Goal: Information Seeking & Learning: Learn about a topic

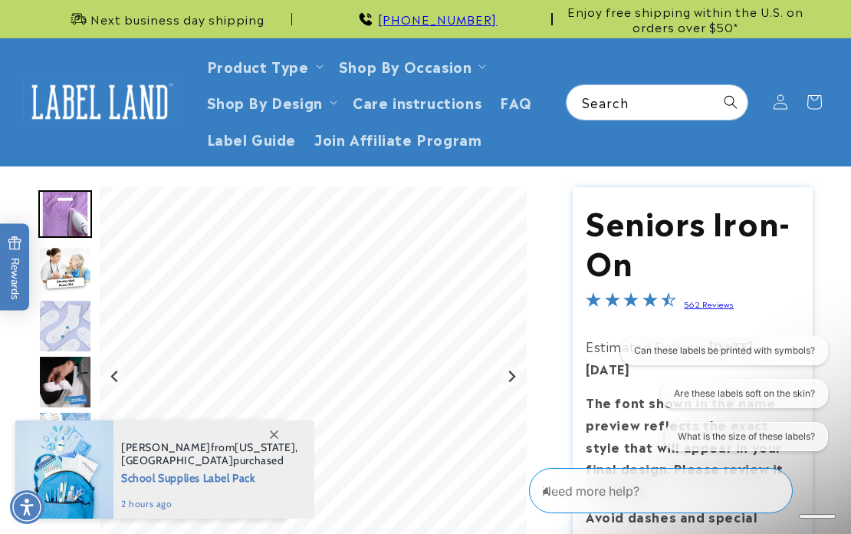
click at [265, 434] on span at bounding box center [274, 434] width 28 height 28
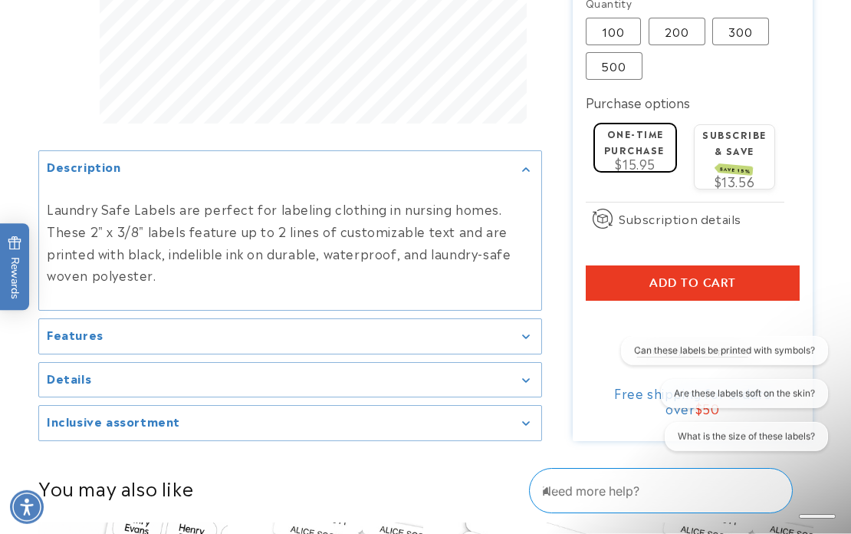
scroll to position [844, 0]
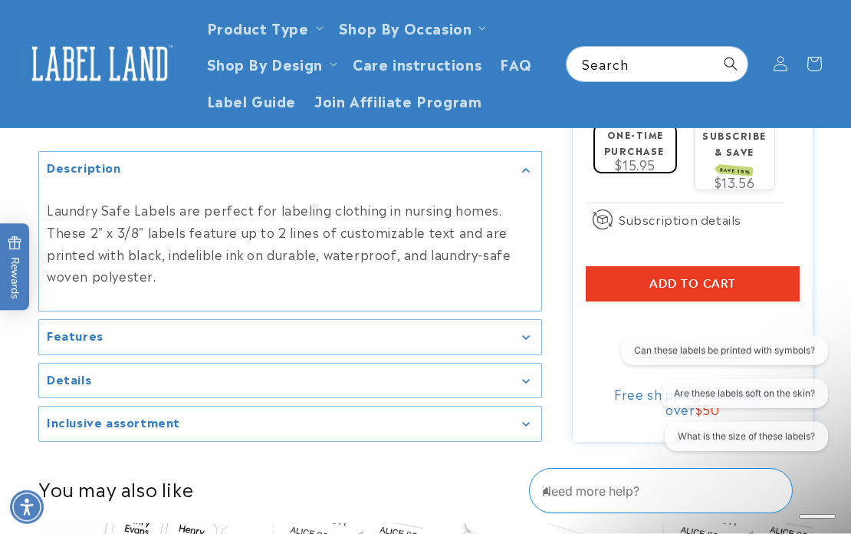
click at [539, 348] on summary "Features" at bounding box center [290, 338] width 502 height 35
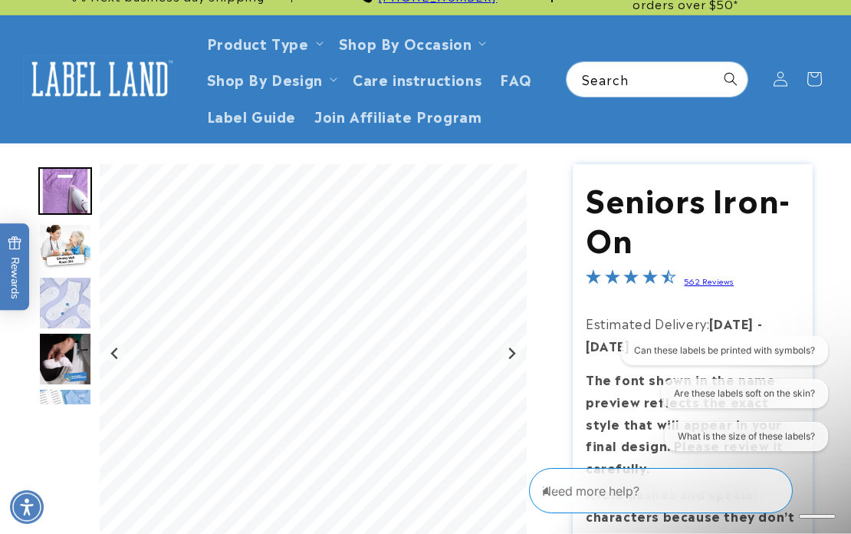
scroll to position [0, 0]
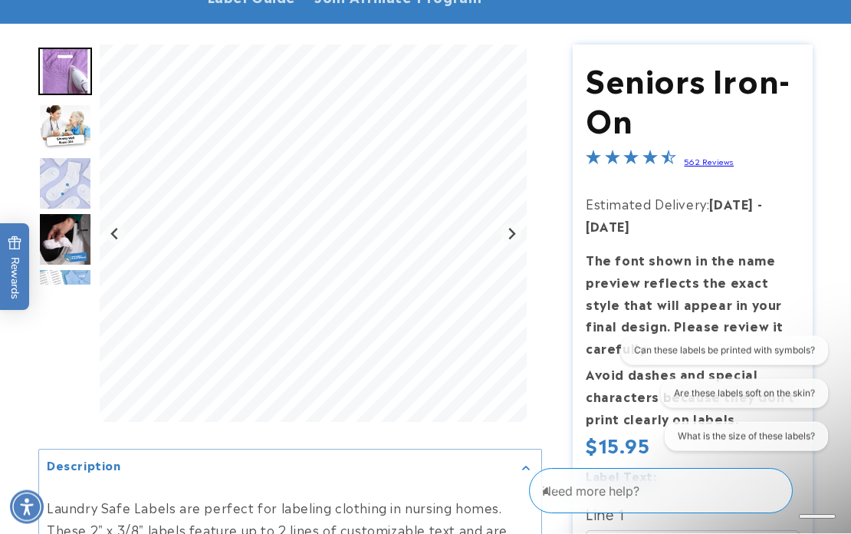
scroll to position [144, 0]
